Goal: Book appointment/travel/reservation

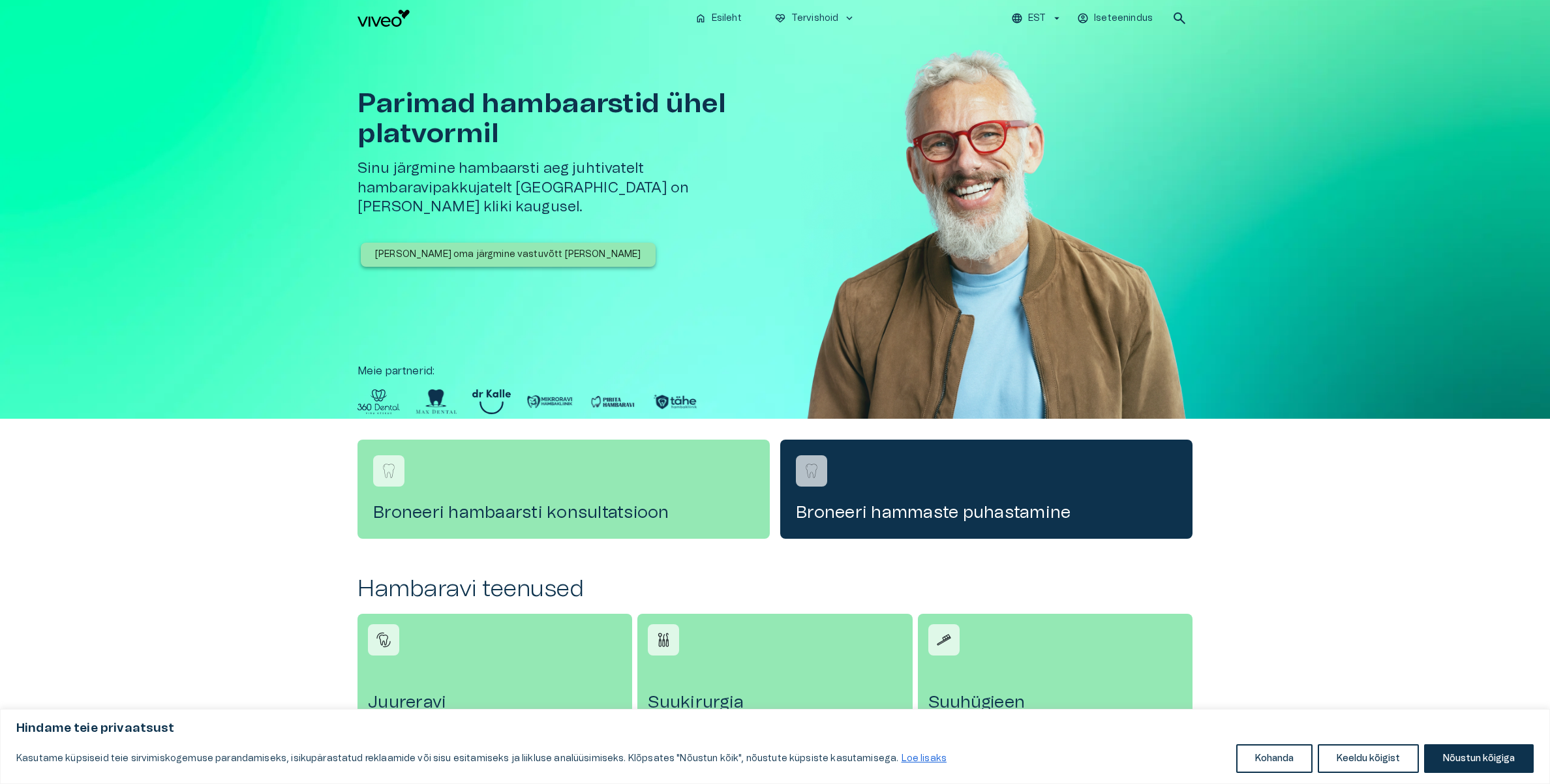
click at [1176, 16] on span "search" at bounding box center [1179, 19] width 16 height 16
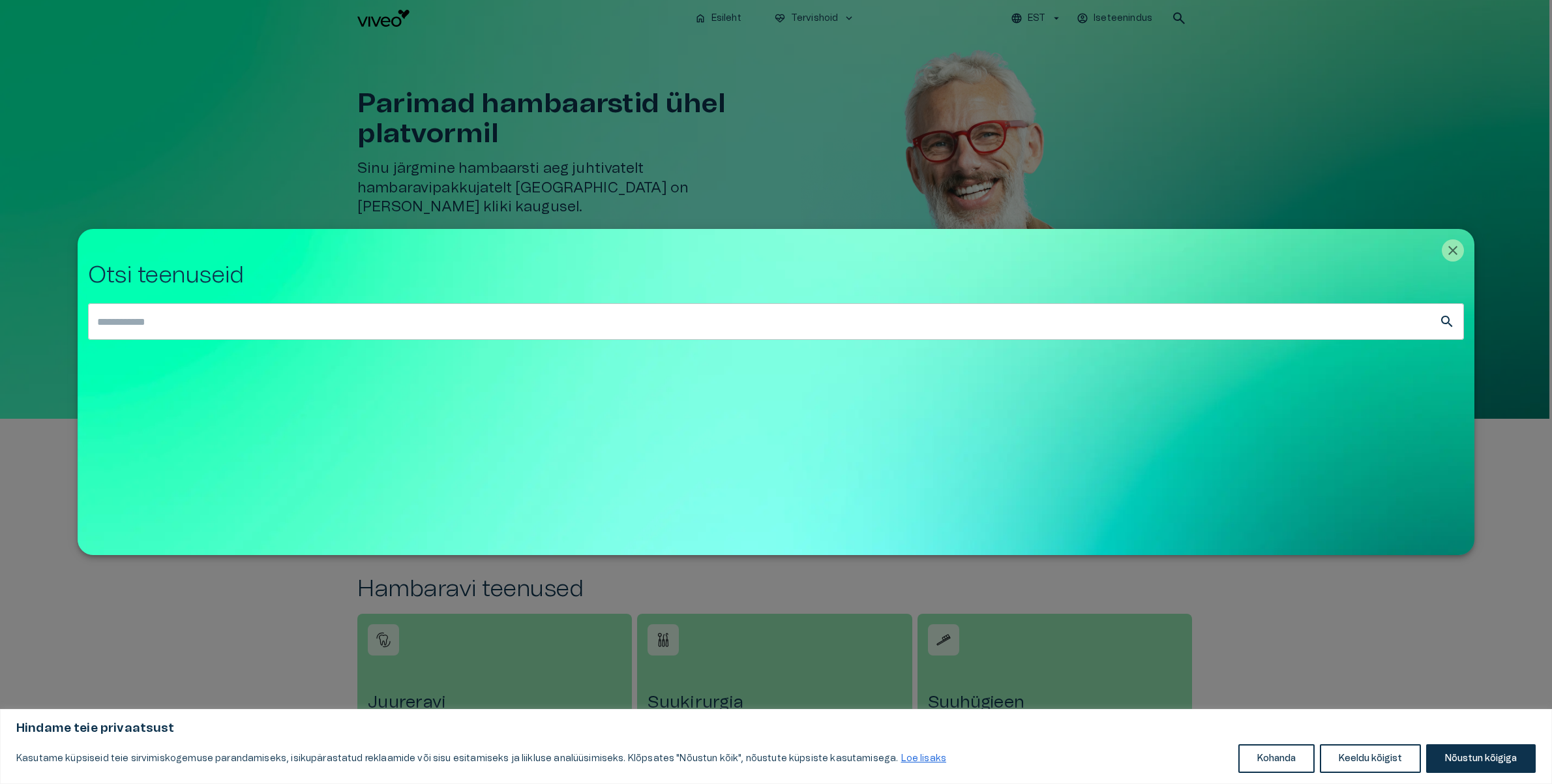
click at [242, 84] on div at bounding box center [776, 392] width 1552 height 784
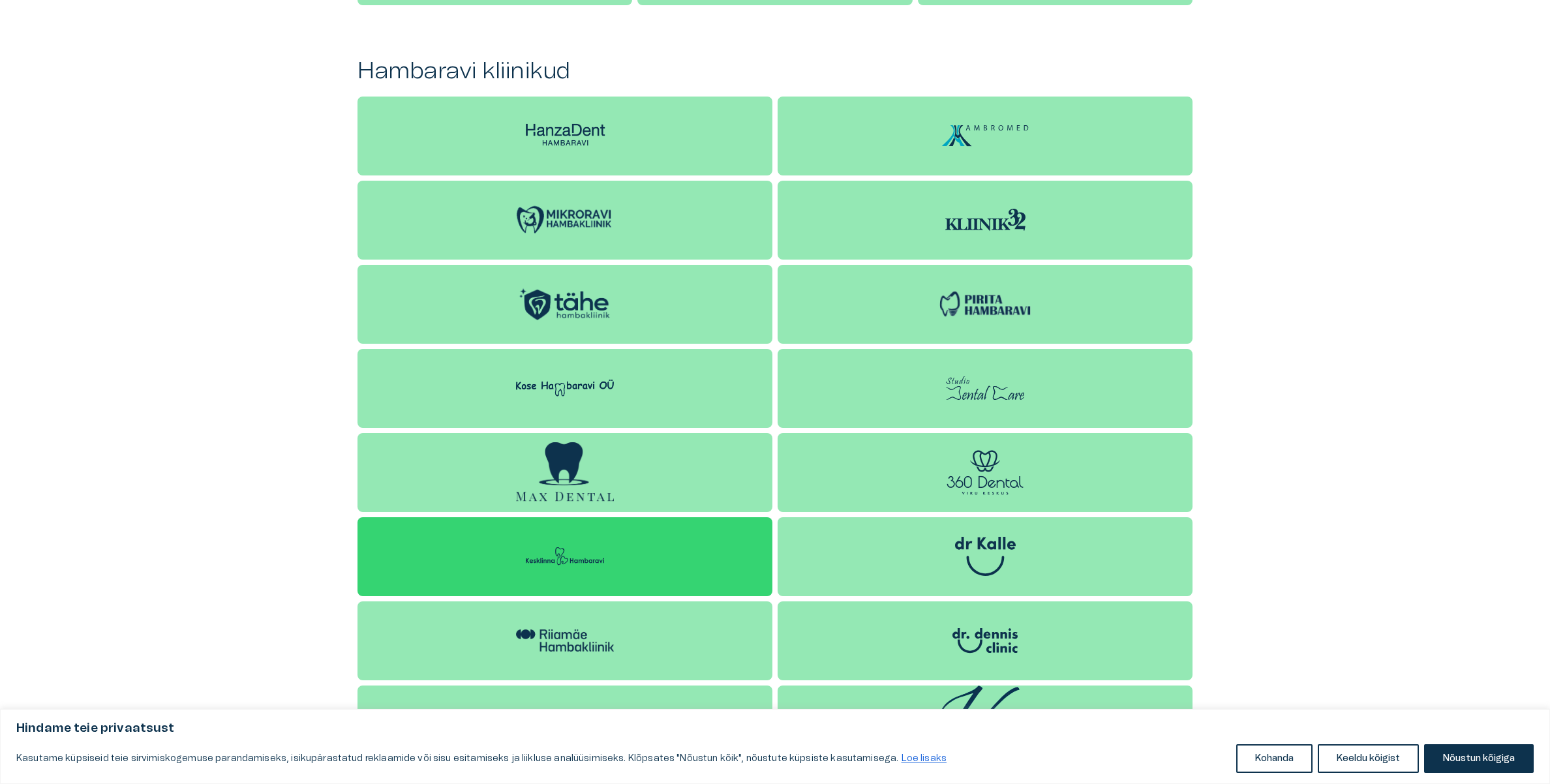
scroll to position [1207, 0]
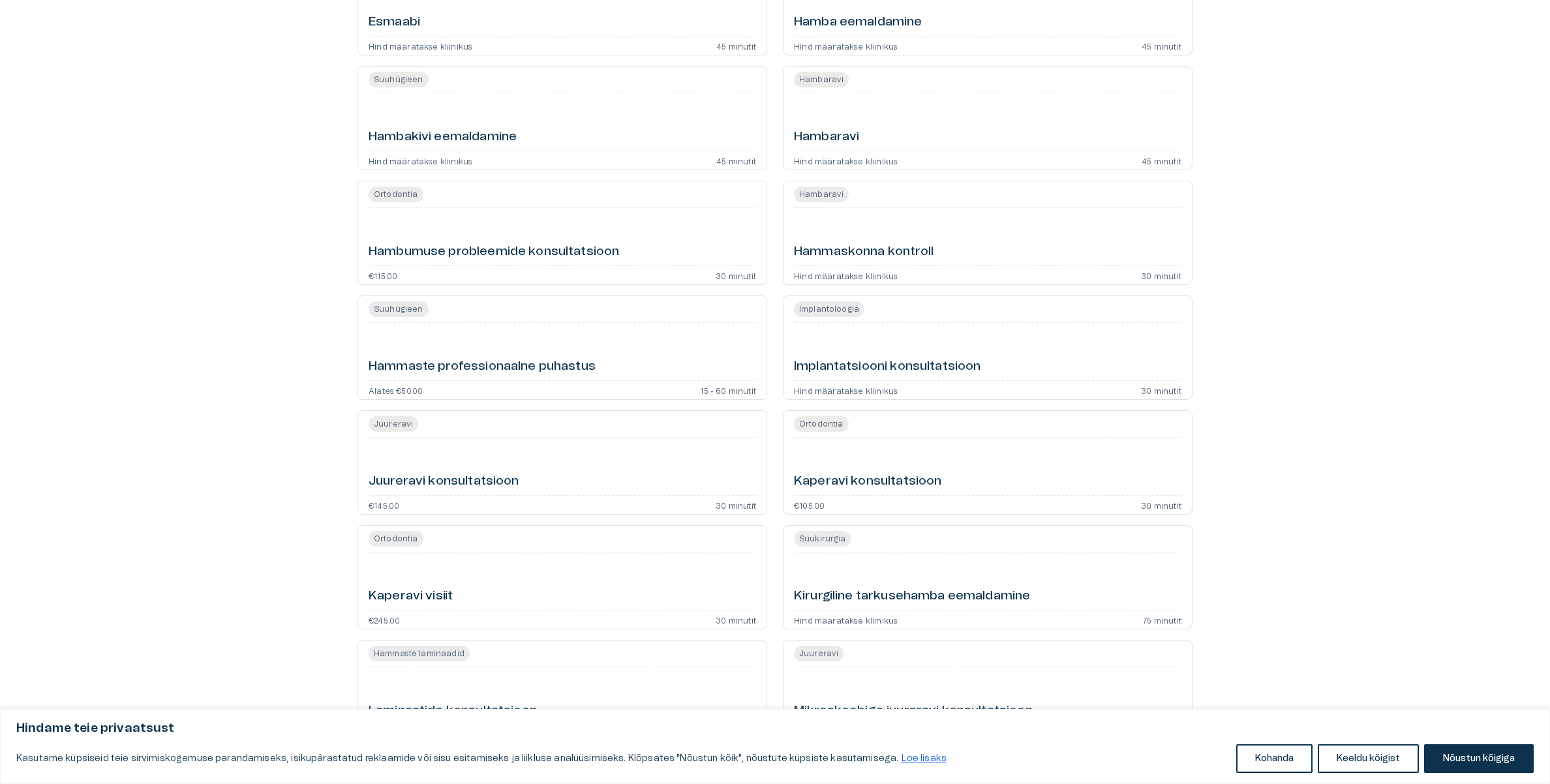
scroll to position [978, 0]
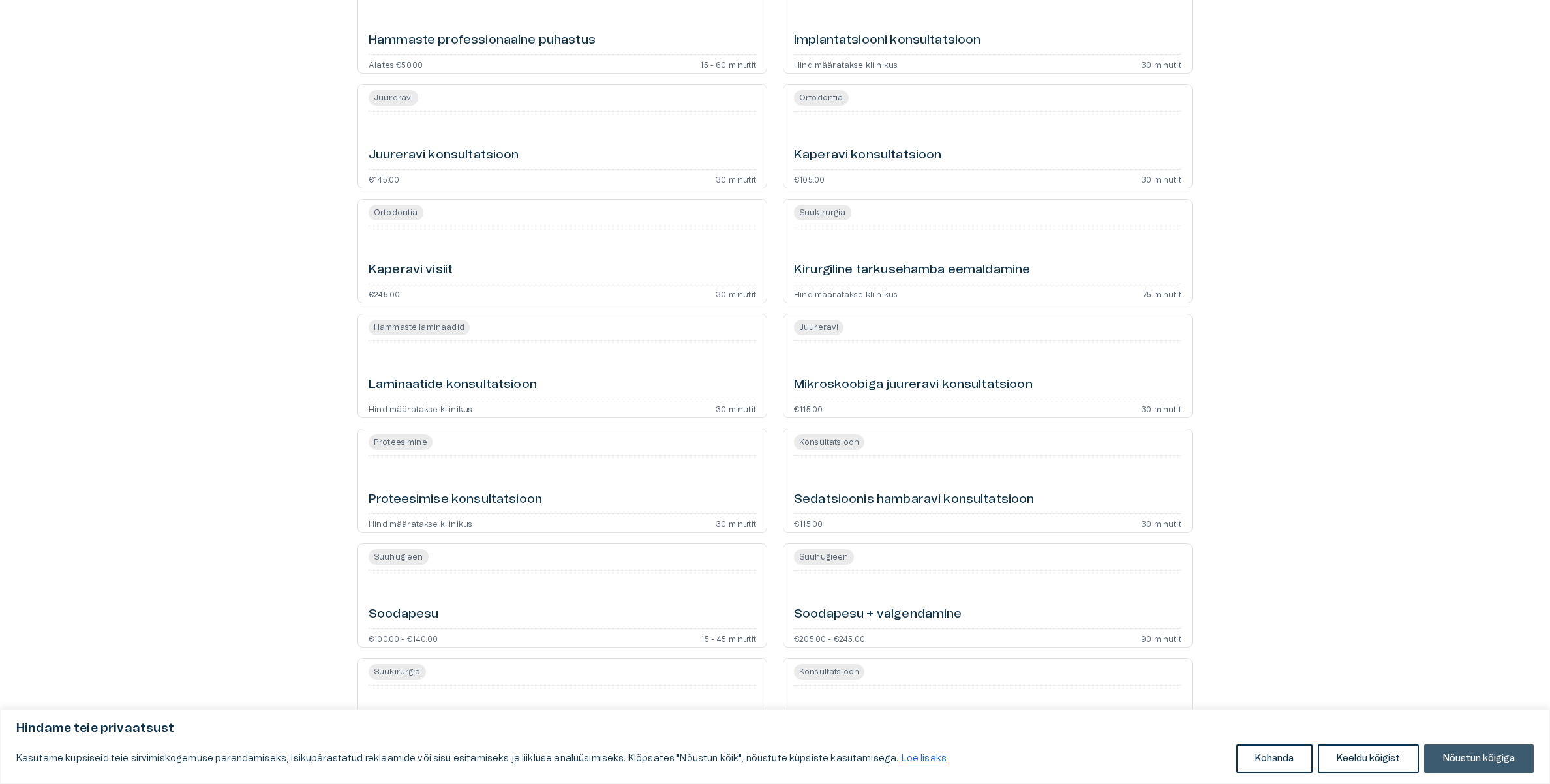
click at [1467, 757] on button "Nõustun kõigiga" at bounding box center [1479, 757] width 109 height 29
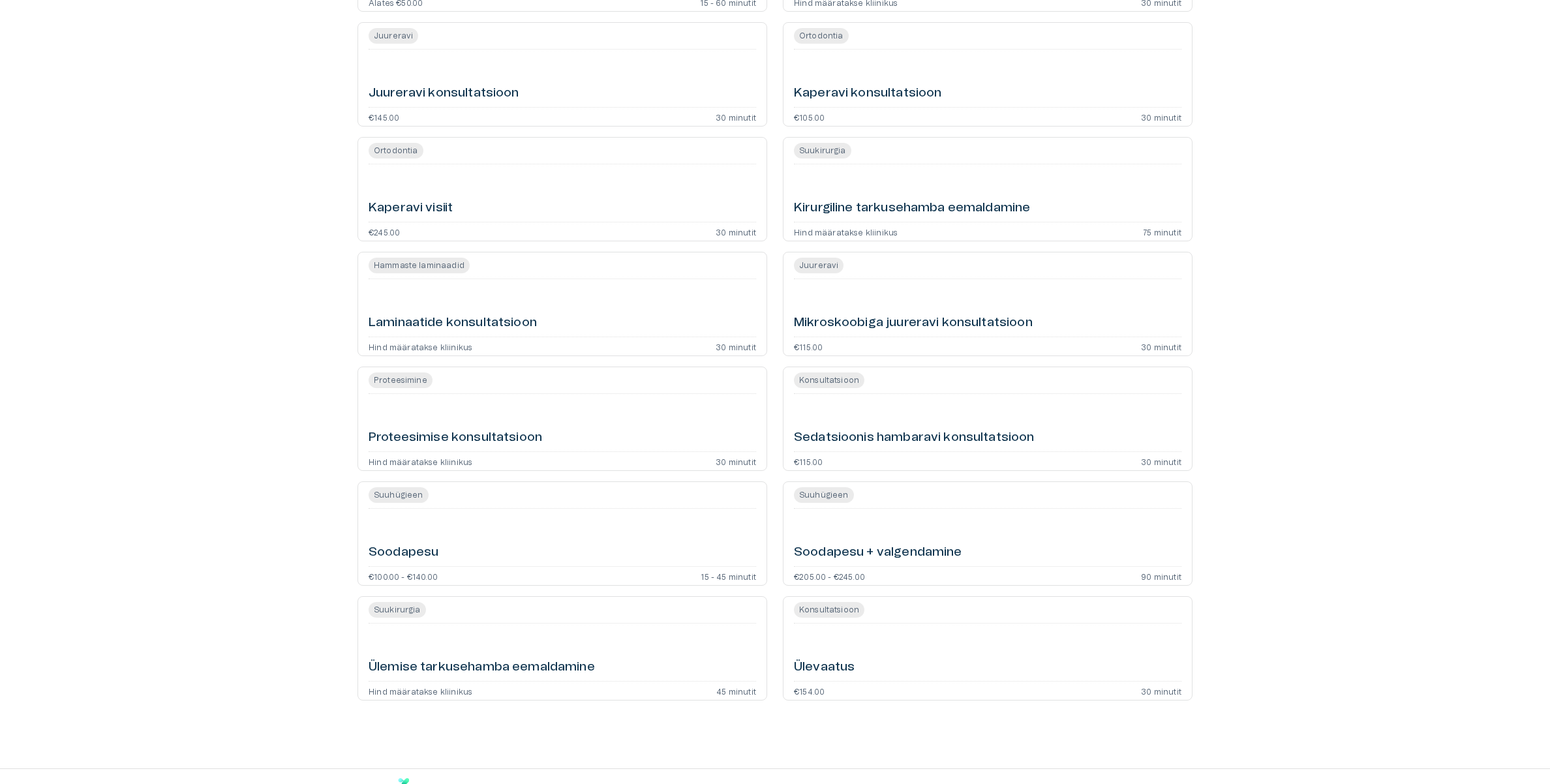
scroll to position [1078, 0]
